Goal: Task Accomplishment & Management: Manage account settings

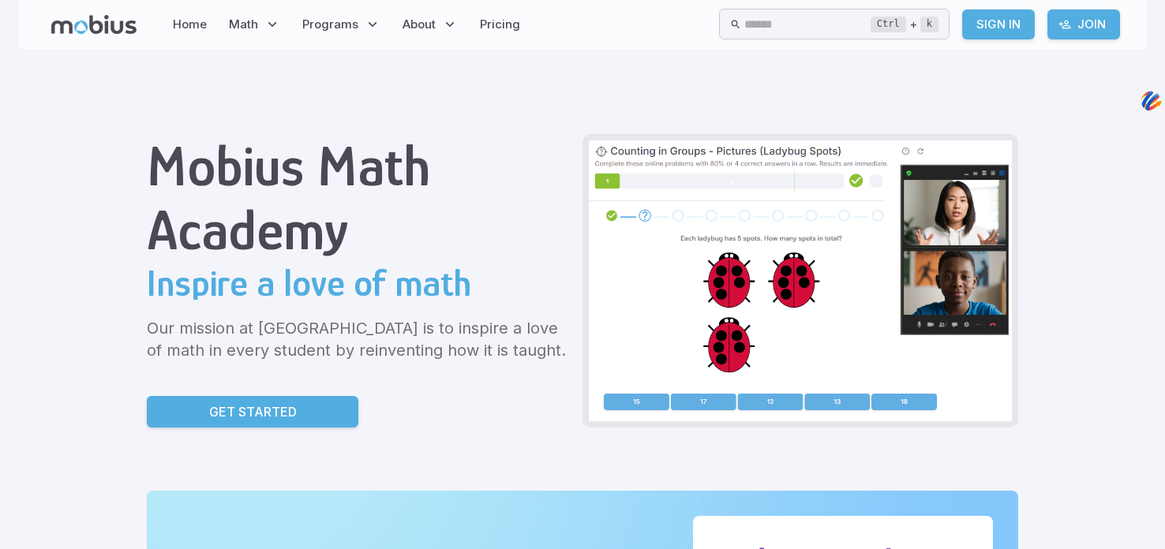
click at [1013, 23] on link "Sign In" at bounding box center [998, 24] width 73 height 30
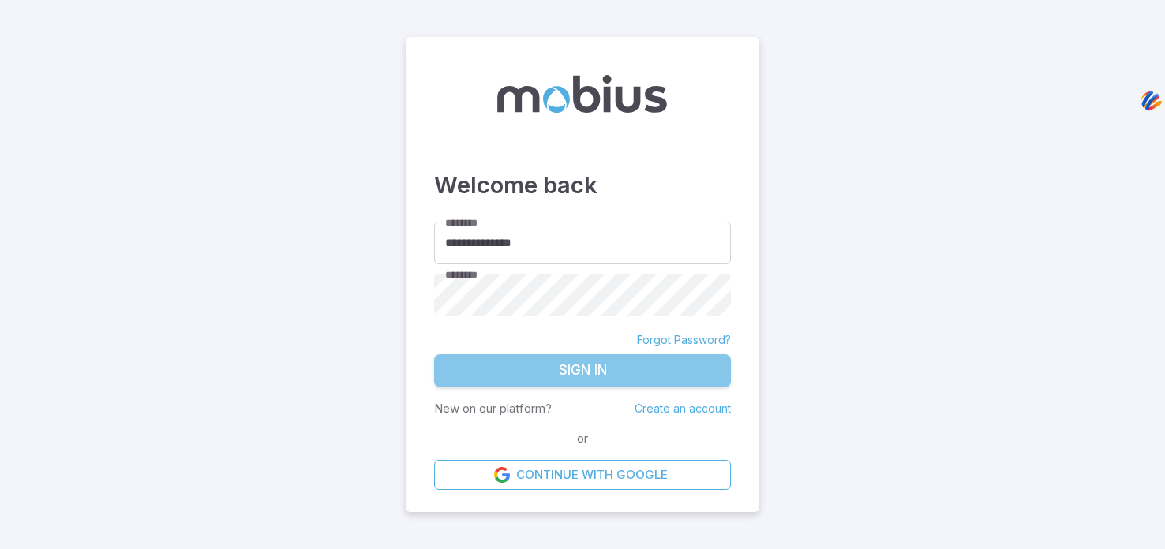
click at [504, 377] on button "Sign In" at bounding box center [582, 370] width 297 height 33
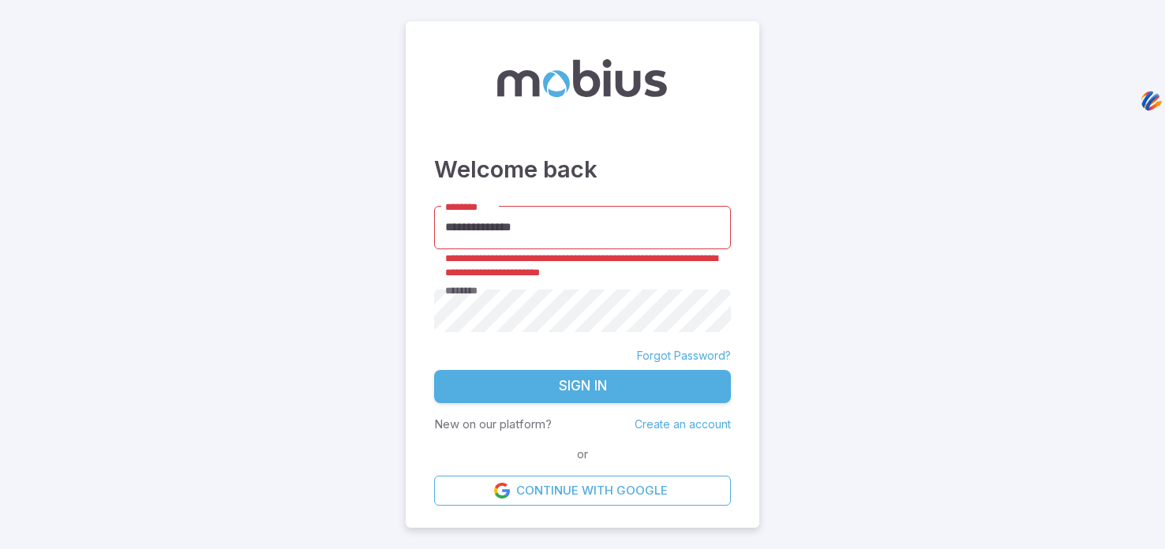
click at [554, 239] on input "**********" at bounding box center [582, 227] width 297 height 43
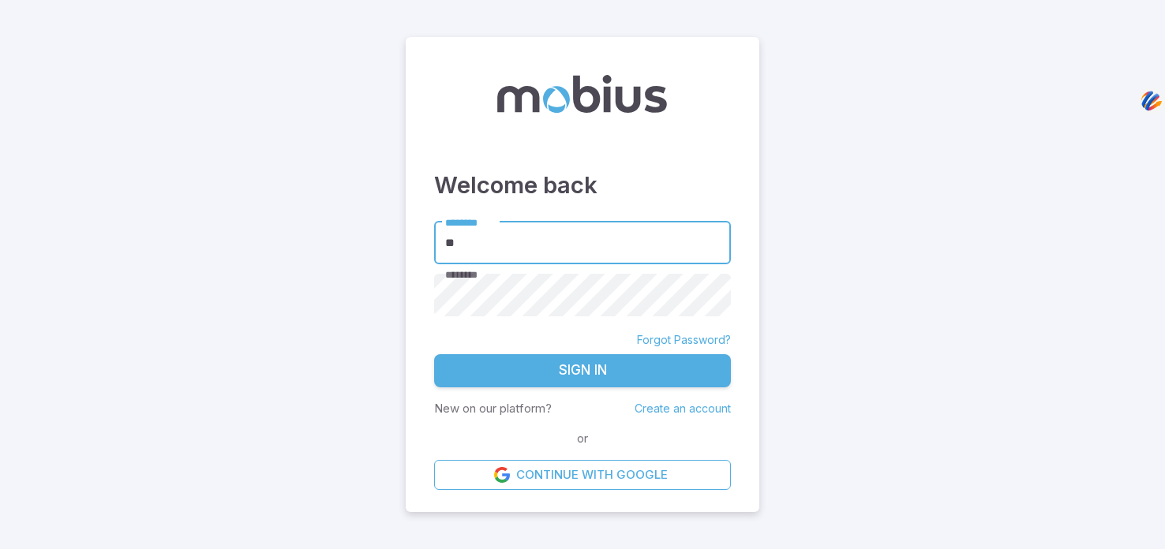
type input "*"
